Goal: Task Accomplishment & Management: Manage account settings

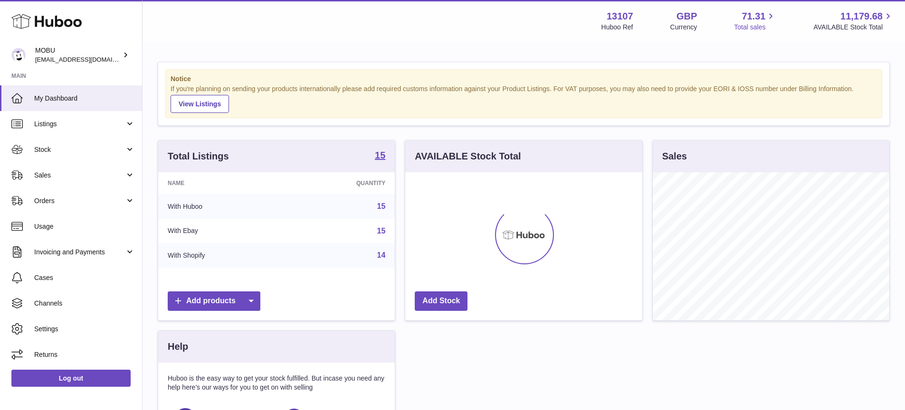
scroll to position [148, 237]
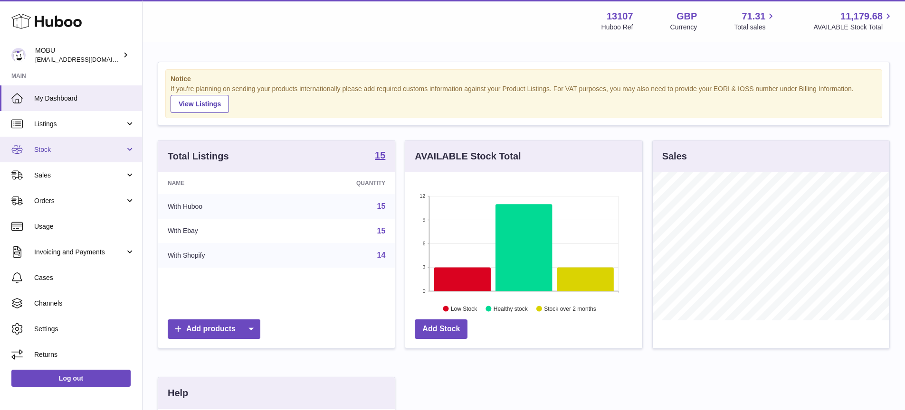
click at [77, 158] on link "Stock" at bounding box center [71, 150] width 142 height 26
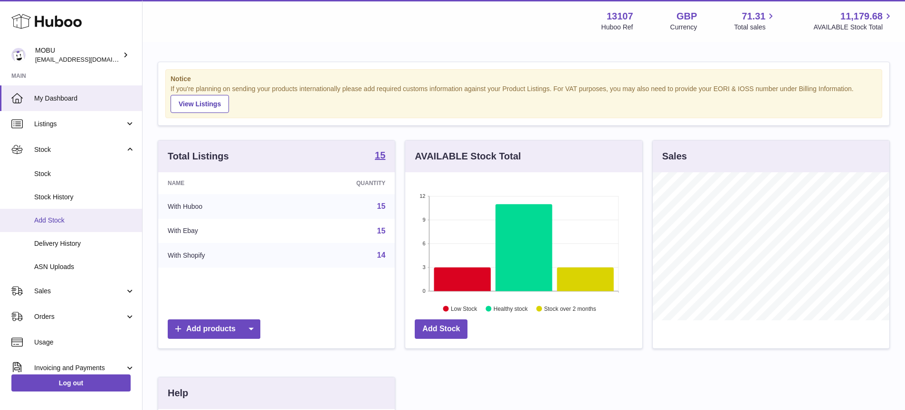
click at [74, 209] on link "Add Stock" at bounding box center [71, 220] width 142 height 23
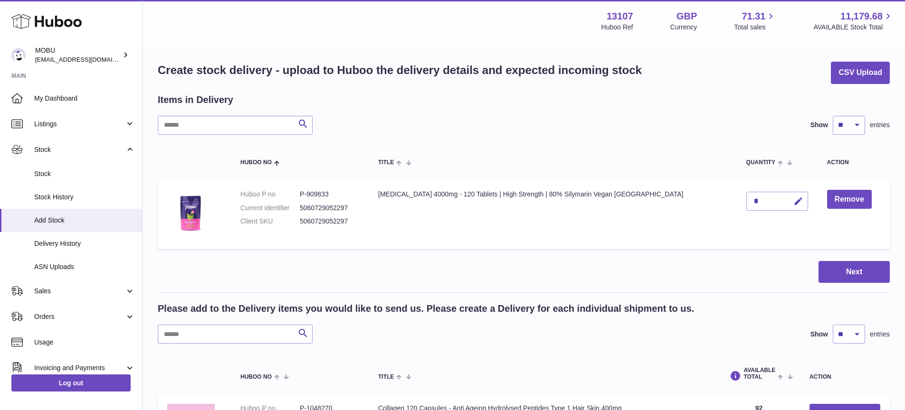
click at [750, 204] on div "*" at bounding box center [777, 201] width 62 height 19
click at [793, 200] on icon "button" at bounding box center [798, 202] width 10 height 10
drag, startPoint x: 744, startPoint y: 201, endPoint x: 718, endPoint y: 199, distance: 25.3
click at [737, 199] on td "*" at bounding box center [777, 215] width 81 height 69
type input "***"
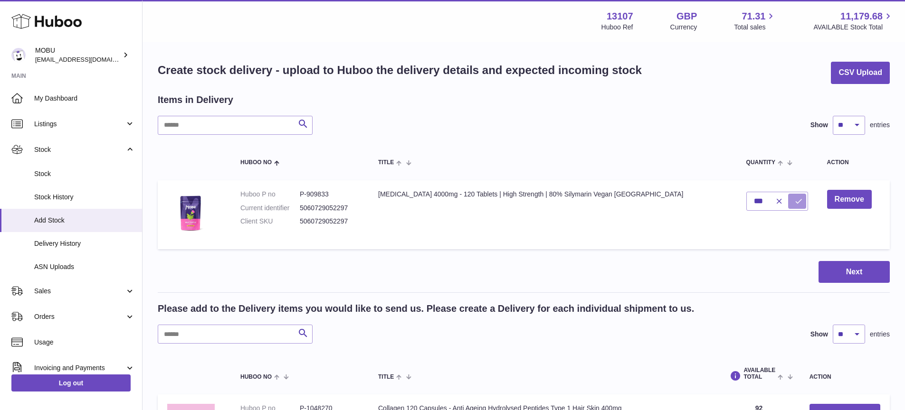
click at [794, 201] on icon "submit" at bounding box center [798, 201] width 9 height 9
click at [845, 267] on button "Next" at bounding box center [854, 272] width 71 height 22
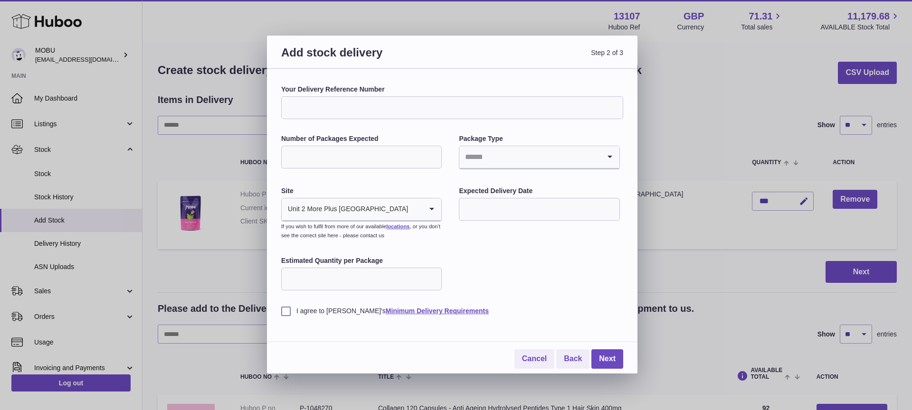
click at [393, 112] on input "Your Delivery Reference Number" at bounding box center [452, 107] width 342 height 23
click at [387, 148] on input "Number of Packages Expected" at bounding box center [361, 157] width 161 height 23
type input "*"
click at [536, 152] on input "Search for option" at bounding box center [529, 157] width 141 height 22
click at [490, 218] on li "Boxes" at bounding box center [539, 220] width 159 height 19
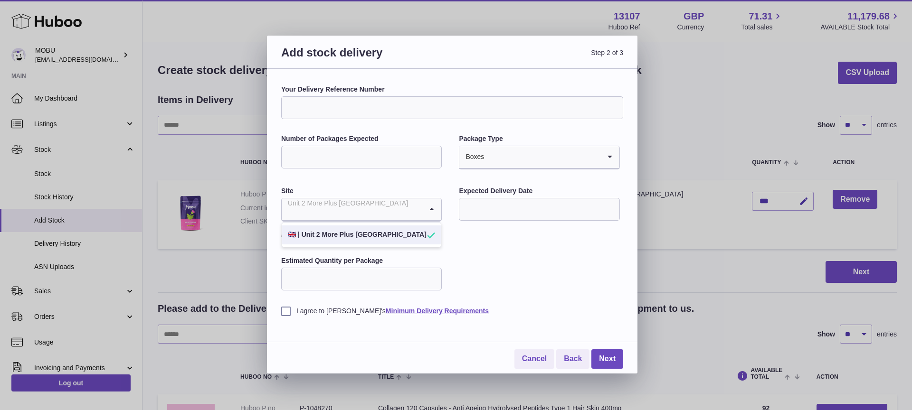
click at [396, 212] on input "Search for option" at bounding box center [352, 210] width 141 height 22
click at [541, 268] on div "Your Delivery Reference Number Number of Packages Expected * Package Type Boxes…" at bounding box center [452, 200] width 342 height 231
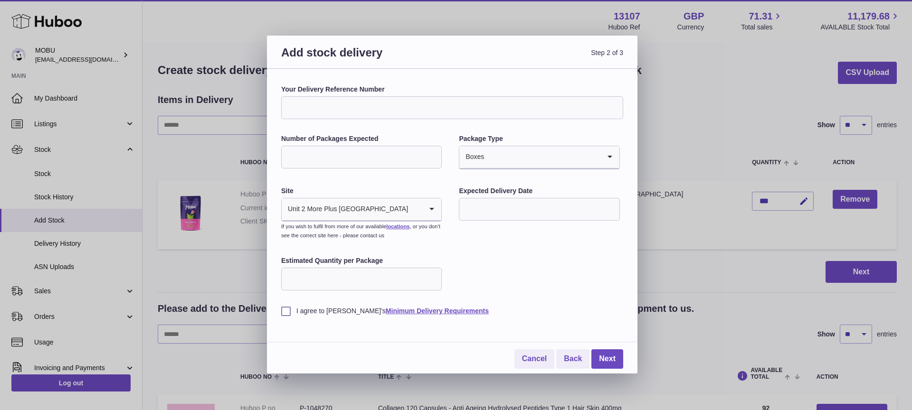
click at [519, 219] on input "text" at bounding box center [539, 209] width 161 height 23
click at [551, 310] on span "15" at bounding box center [550, 307] width 17 height 17
type input "**********"
click at [392, 285] on input "Estimated Quantity per Package" at bounding box center [361, 279] width 161 height 23
type input "***"
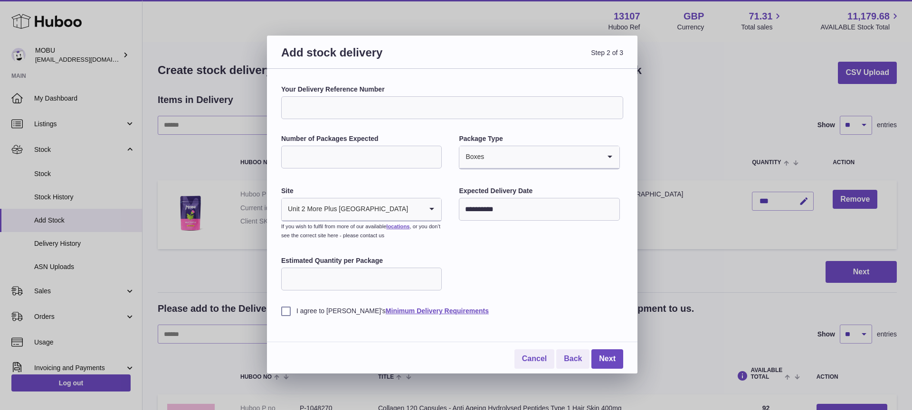
click at [319, 313] on label "I agree to [PERSON_NAME]'s Minimum Delivery Requirements" at bounding box center [452, 311] width 342 height 9
click at [606, 362] on link "Next" at bounding box center [607, 359] width 32 height 19
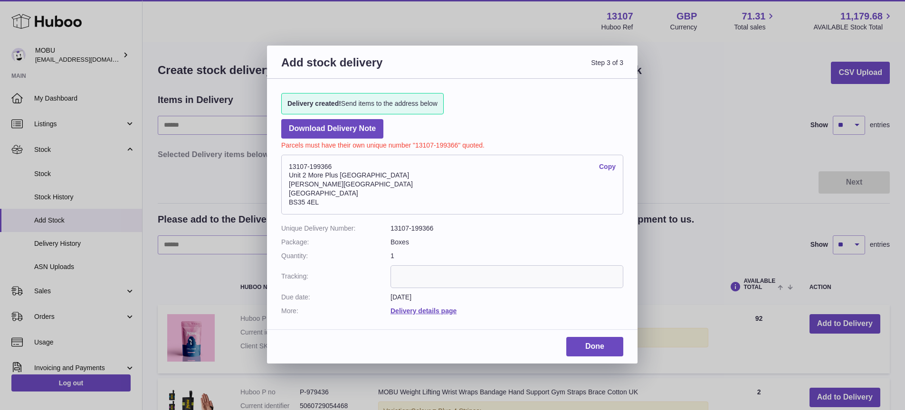
click at [534, 243] on dd "Boxes" at bounding box center [507, 242] width 233 height 9
click at [530, 305] on dl "Unique Delivery Number: 13107-199366 Package: Boxes Quantity: 1 Tracking: Due d…" at bounding box center [452, 269] width 342 height 91
click at [428, 175] on address "13107-199366 Copy [STREET_ADDRESS][PERSON_NAME]" at bounding box center [452, 185] width 342 height 60
click at [574, 183] on address "13107-199366 Copy [STREET_ADDRESS][PERSON_NAME]" at bounding box center [452, 185] width 342 height 60
click at [322, 167] on address "13107-199366 Copy [STREET_ADDRESS][PERSON_NAME]" at bounding box center [452, 185] width 342 height 60
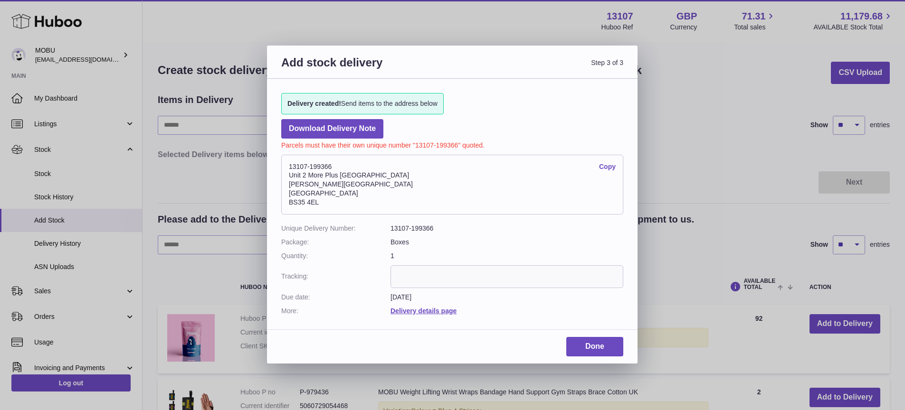
click at [322, 167] on address "13107-199366 Copy [STREET_ADDRESS][PERSON_NAME]" at bounding box center [452, 185] width 342 height 60
copy address "13107-199366"
click at [575, 344] on link "Done" at bounding box center [594, 346] width 57 height 19
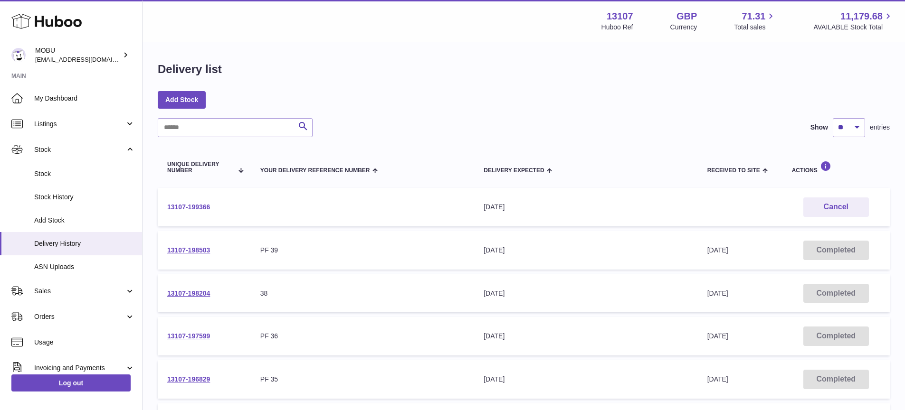
click at [404, 62] on div "Delivery list" at bounding box center [524, 72] width 732 height 20
